Goal: Transaction & Acquisition: Purchase product/service

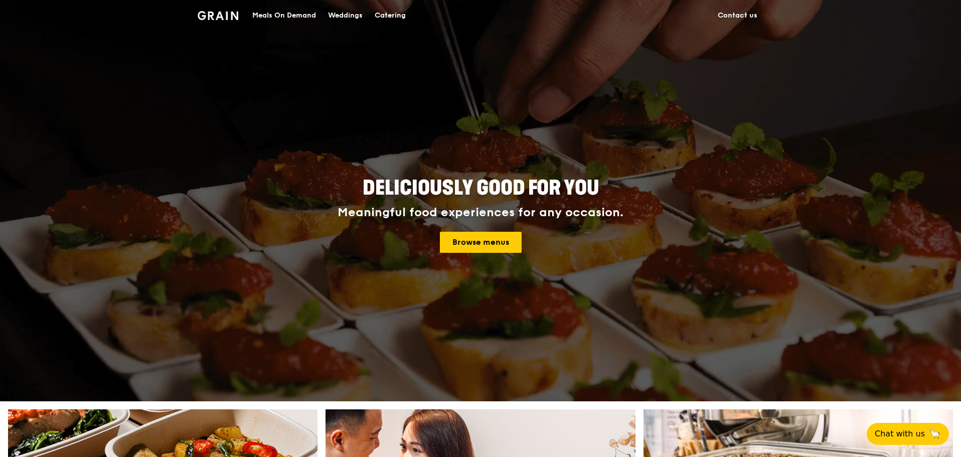
click at [383, 19] on div "Catering" at bounding box center [390, 16] width 31 height 30
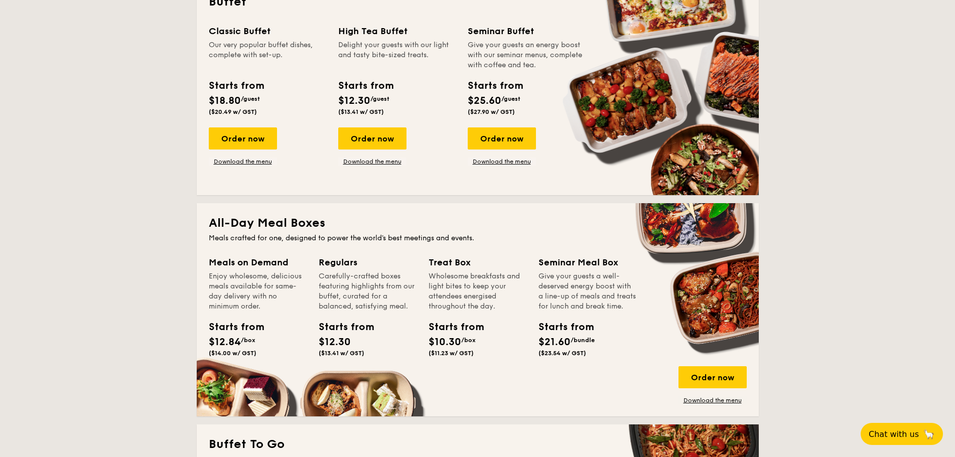
scroll to position [502, 0]
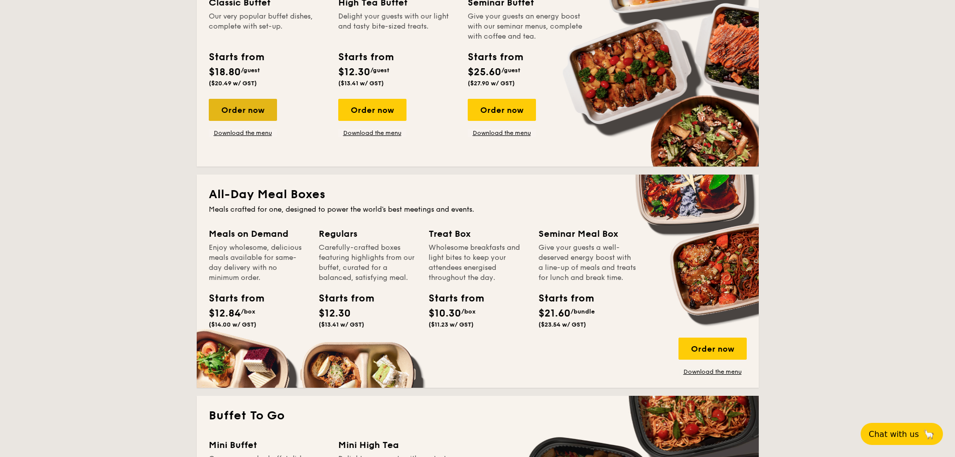
click at [229, 106] on div "Order now" at bounding box center [243, 110] width 68 height 22
